Goal: Task Accomplishment & Management: Use online tool/utility

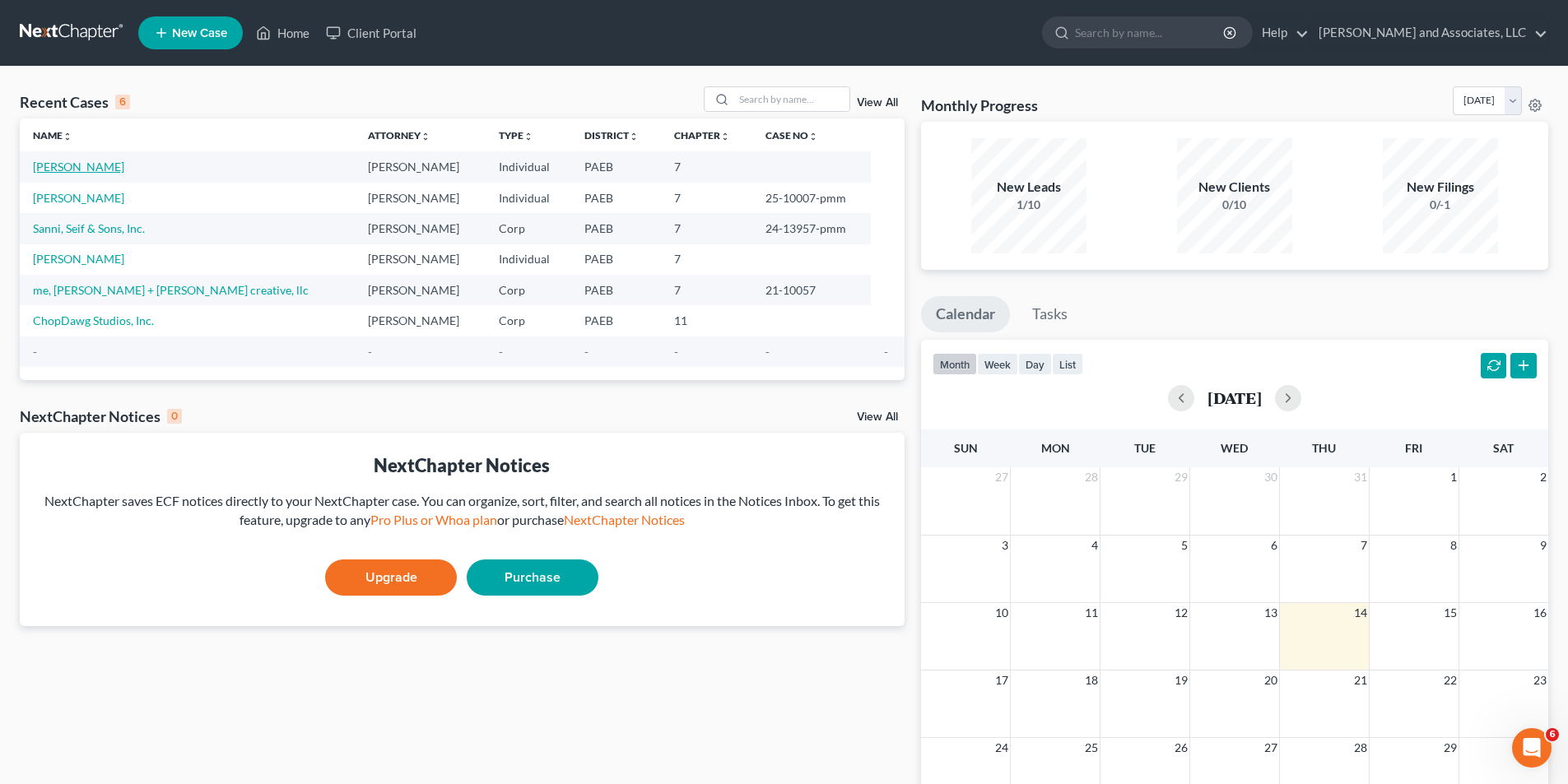
click at [98, 166] on link "[PERSON_NAME]" at bounding box center [78, 166] width 92 height 14
select select "10"
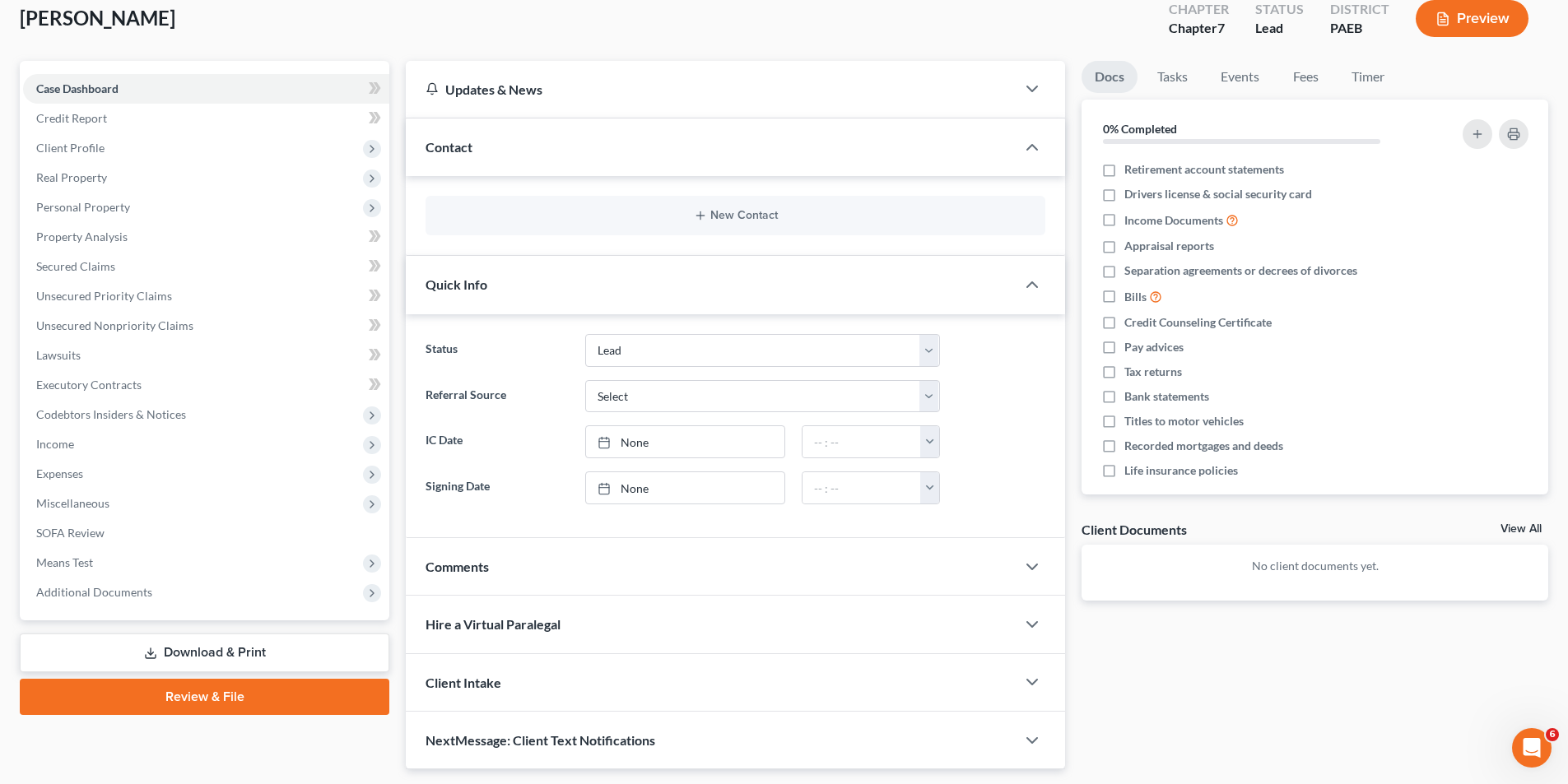
scroll to position [98, 0]
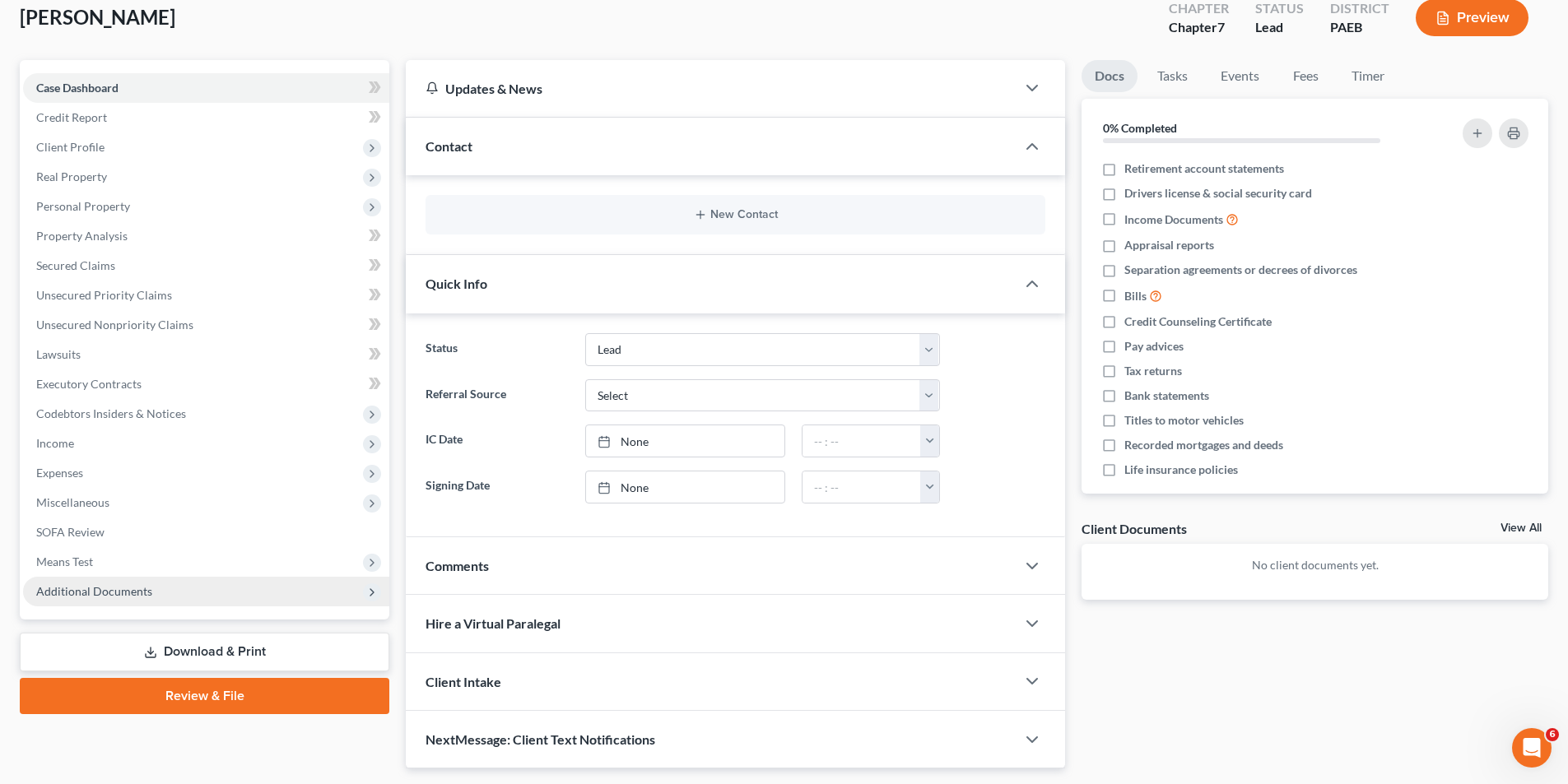
click at [372, 590] on polyline at bounding box center [372, 592] width 3 height 7
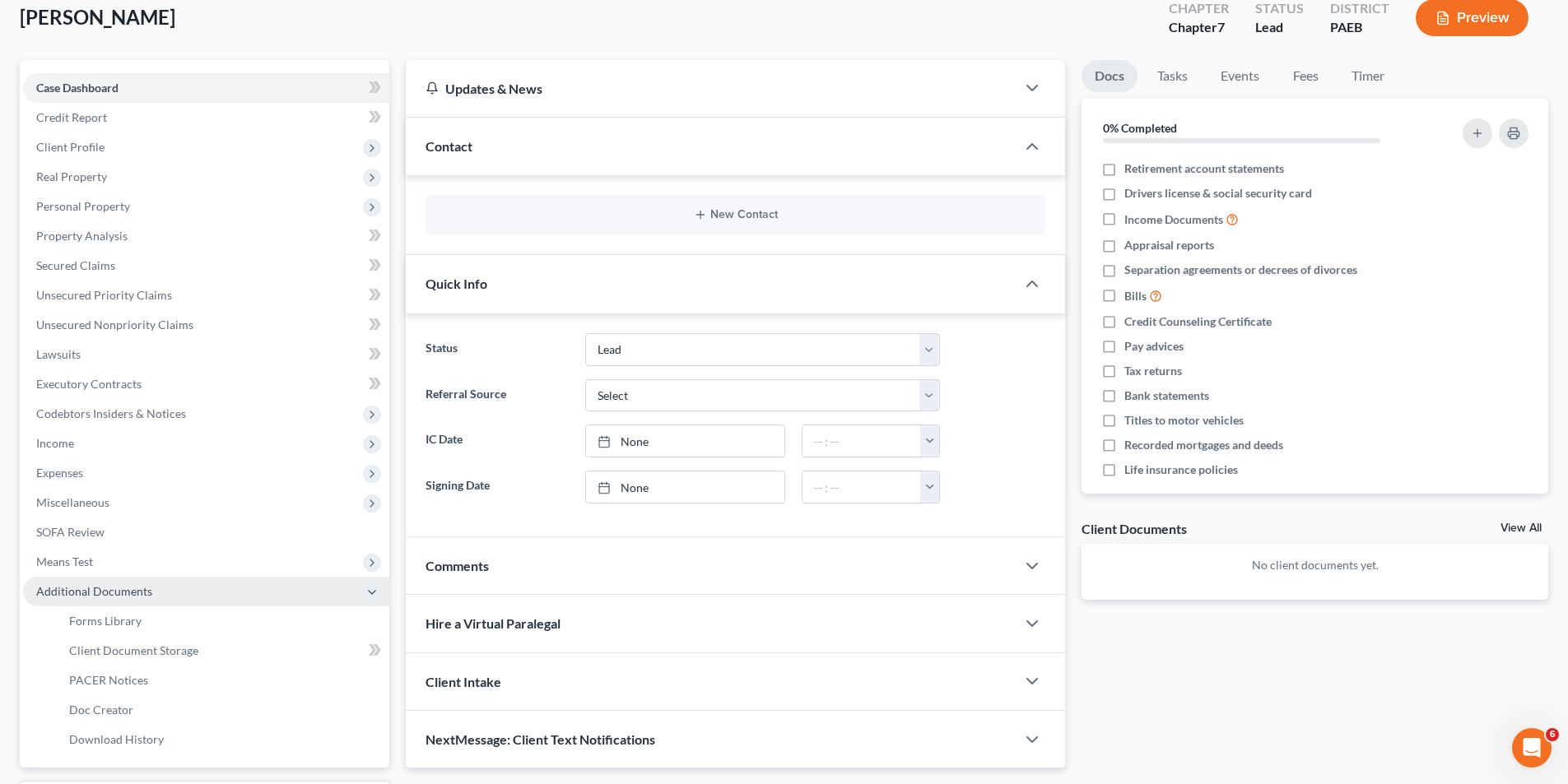
click at [396, 658] on div "Case Dashboard Payments Invoices Payments Payments Credit Report Client Profile" at bounding box center [205, 461] width 386 height 802
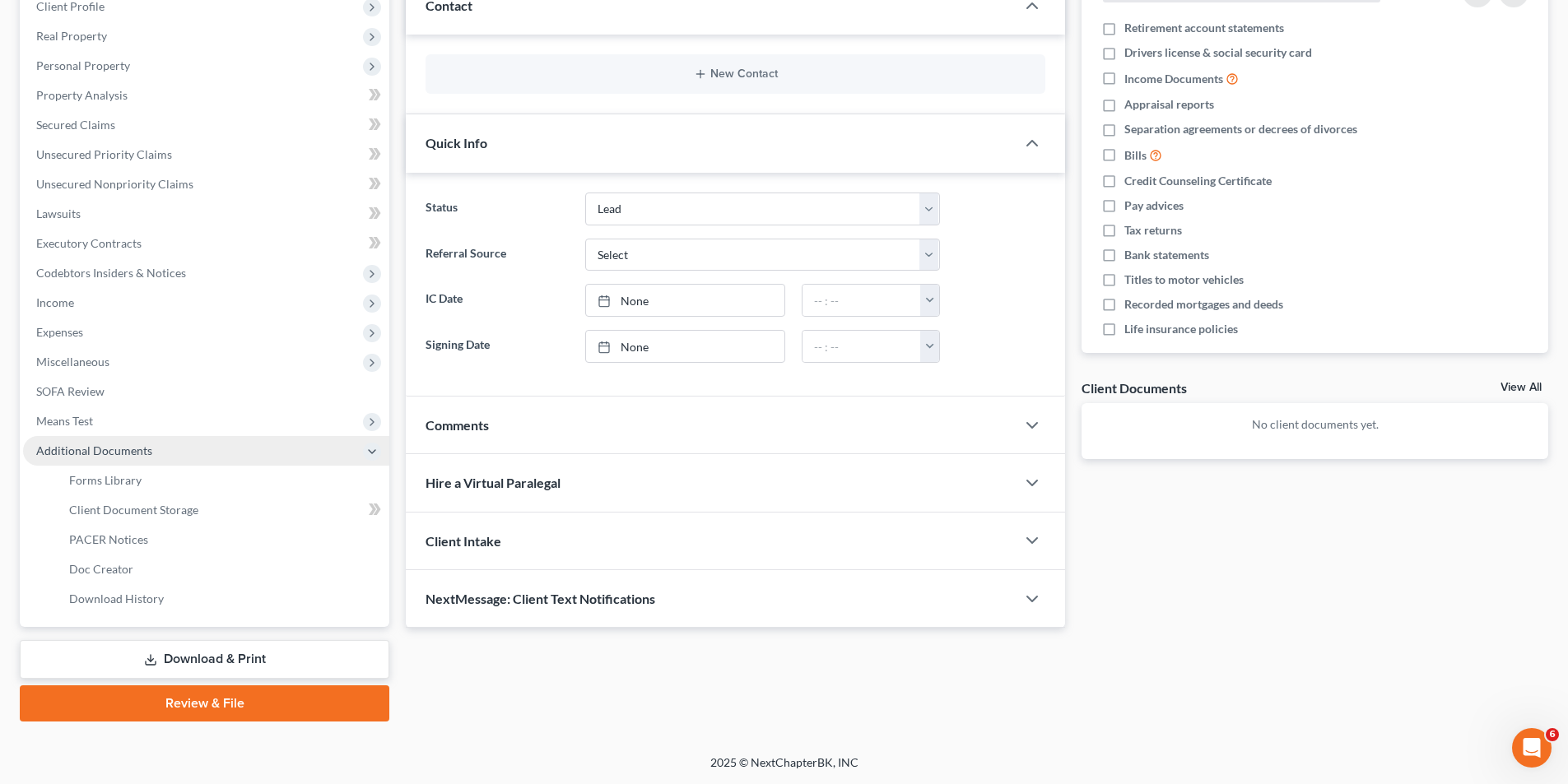
click at [208, 658] on link "Download & Print" at bounding box center [204, 659] width 370 height 38
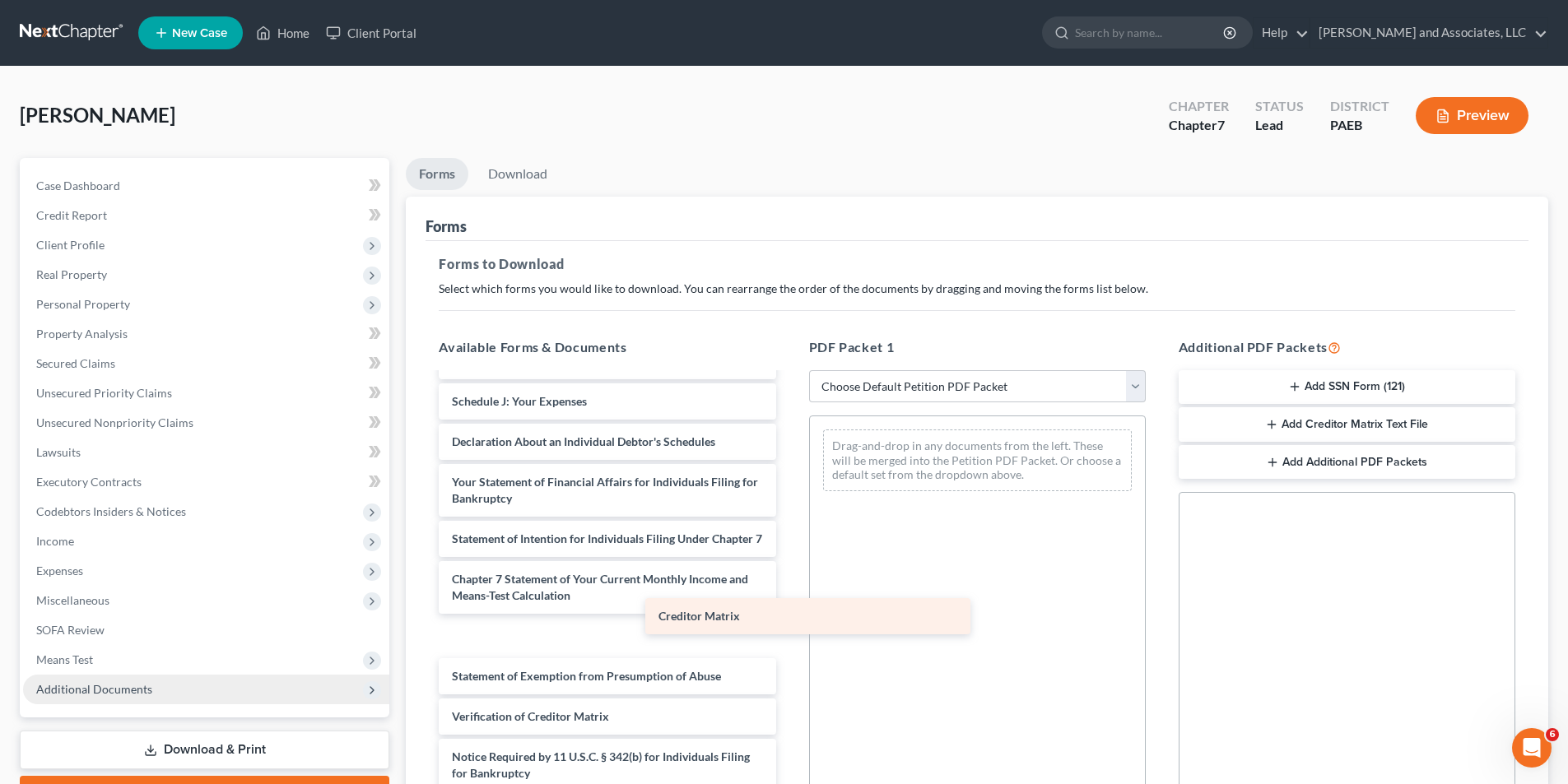
scroll to position [359, 0]
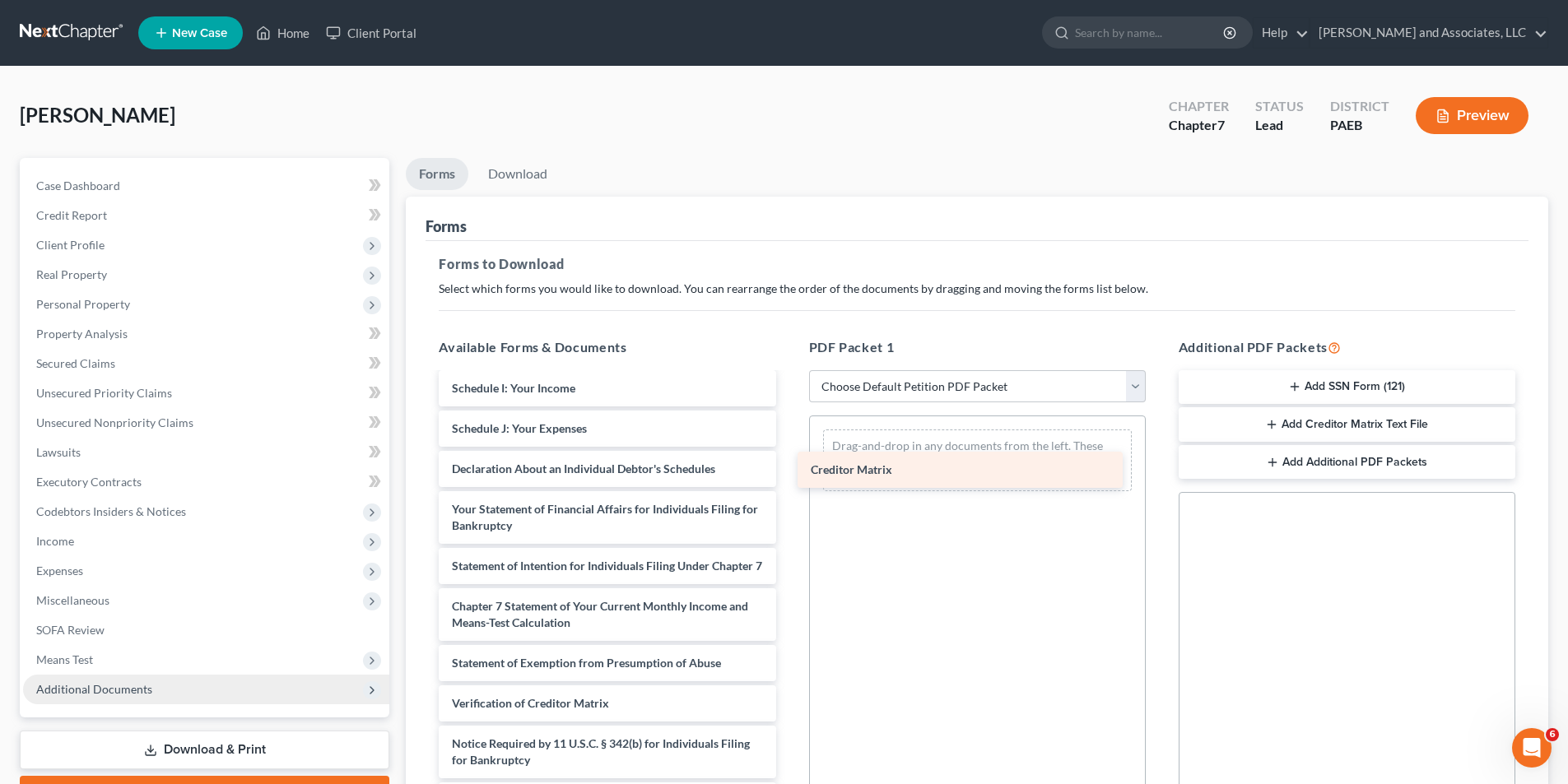
drag, startPoint x: 563, startPoint y: 685, endPoint x: 933, endPoint y: 455, distance: 435.7
click at [788, 455] on div "Creditor Matrix Voluntary Petition for Individuals Filing for Bankruptcy Summar…" at bounding box center [607, 425] width 363 height 787
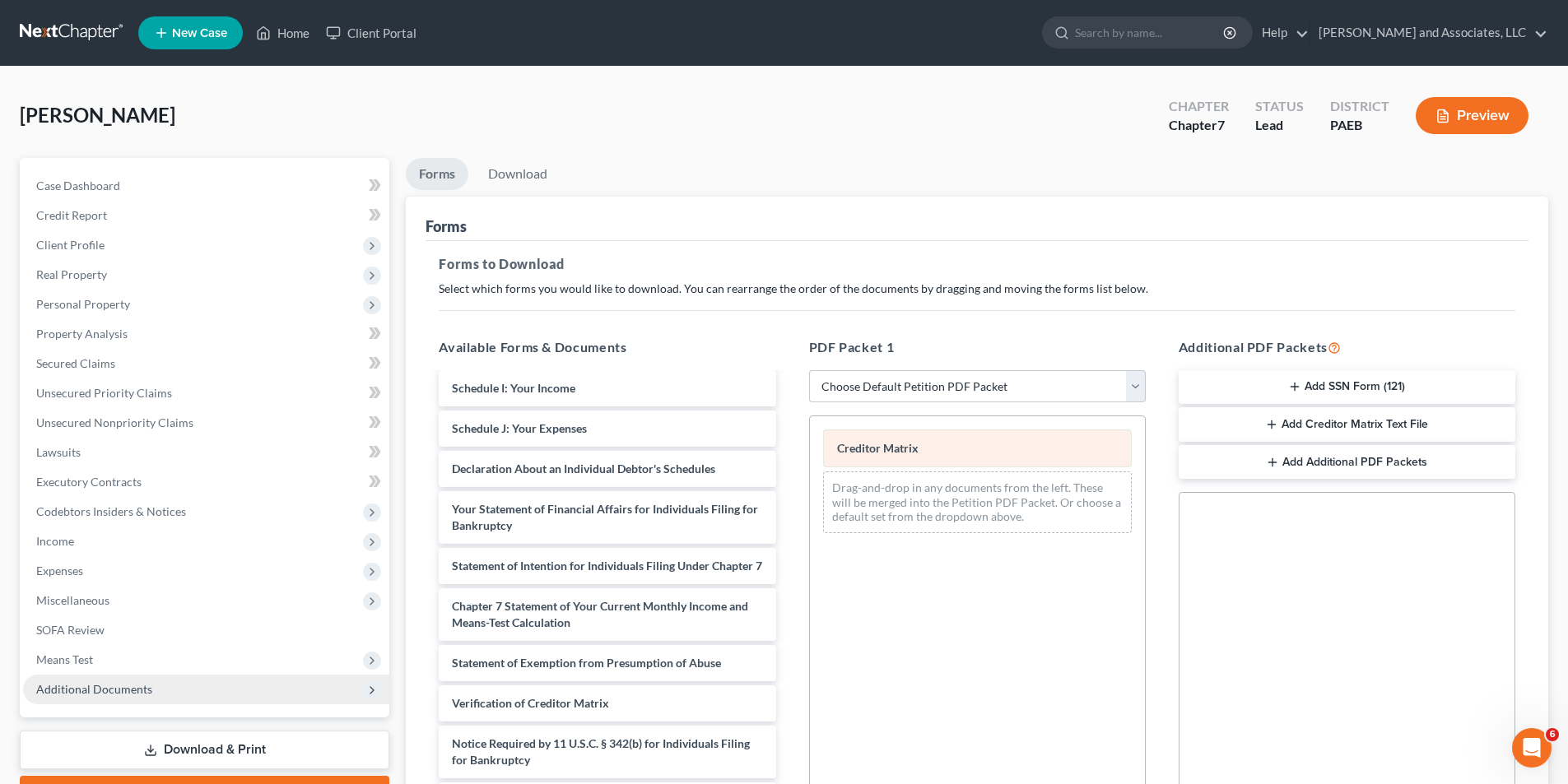
click at [904, 454] on span "Creditor Matrix" at bounding box center [877, 448] width 82 height 14
click at [907, 454] on div "Creditor Matrix Drag-and-drop in any documents from the left. These will be mer…" at bounding box center [978, 481] width 335 height 130
click at [924, 451] on div "Creditor Matrix" at bounding box center [977, 448] width 308 height 37
click at [1319, 421] on button "Add Creditor Matrix Text File" at bounding box center [1346, 424] width 336 height 34
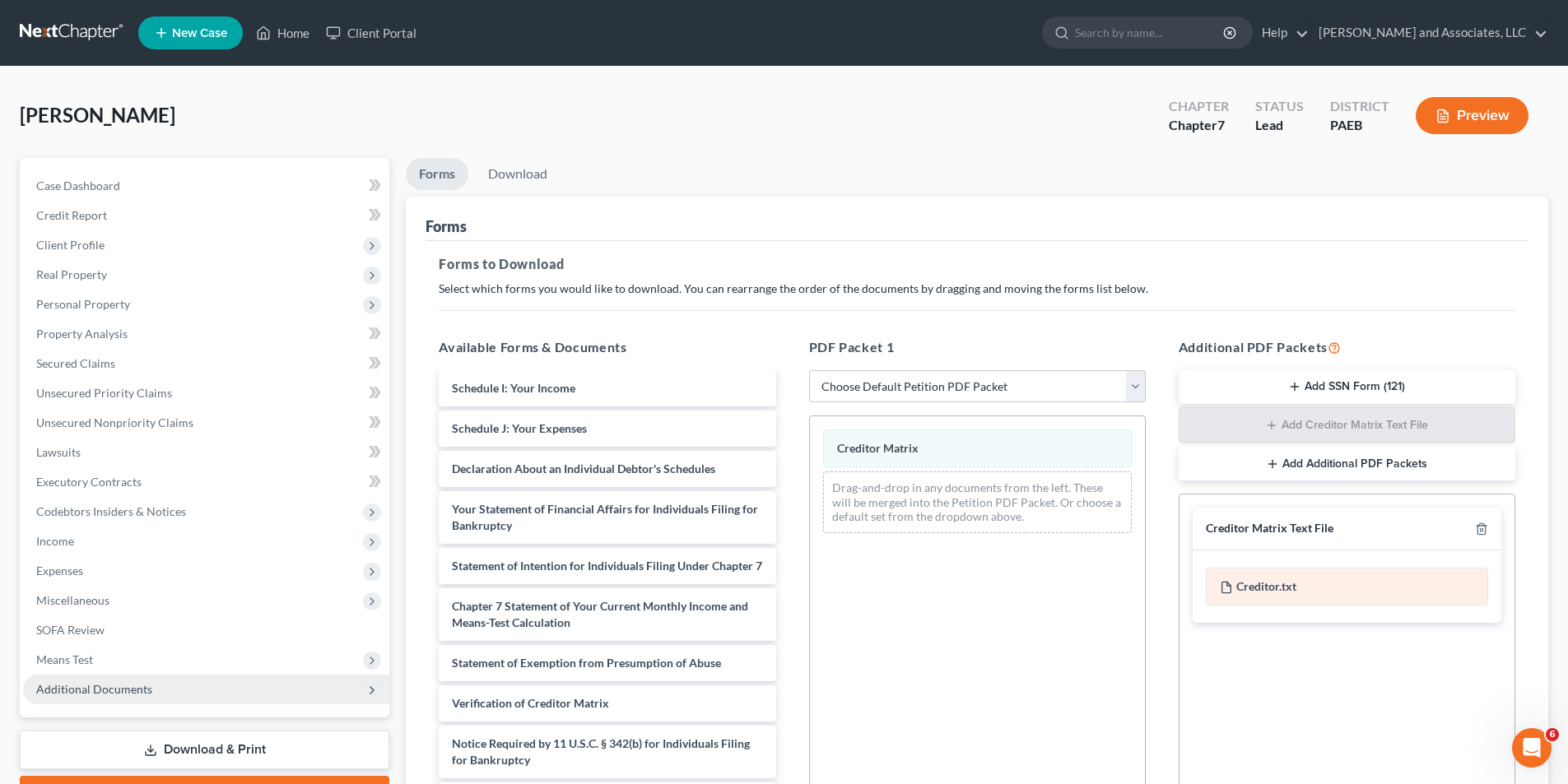
click at [1270, 590] on div "Creditor.txt" at bounding box center [1346, 586] width 282 height 37
click at [1271, 589] on div "Creditor.txt" at bounding box center [1346, 586] width 282 height 37
click at [1324, 584] on div "Creditor.txt" at bounding box center [1346, 586] width 282 height 37
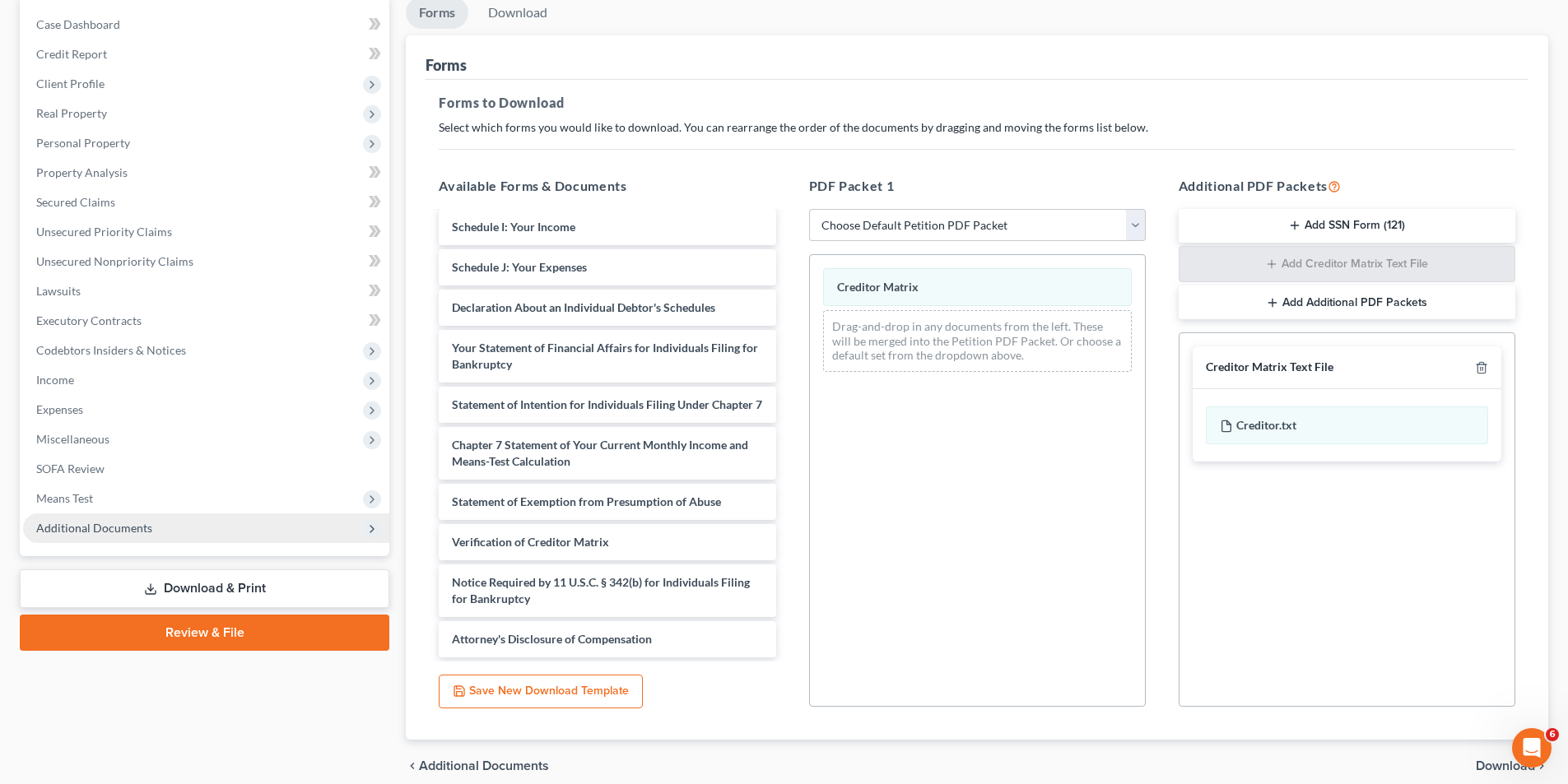
scroll to position [162, 0]
click at [188, 628] on link "Review & File" at bounding box center [204, 631] width 370 height 36
